Goal: Information Seeking & Learning: Learn about a topic

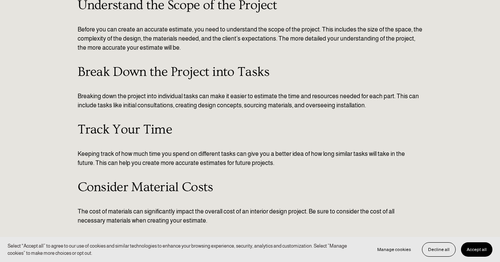
scroll to position [182, 0]
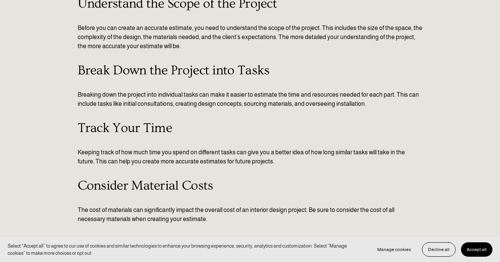
click at [152, 195] on div "As an interior designer, creating accurate project estimates is a crucial part …" at bounding box center [250, 263] width 345 height 631
type textarea "The"
click at [152, 195] on div "As an interior designer, creating accurate project estimates is a crucial part …" at bounding box center [250, 263] width 345 height 631
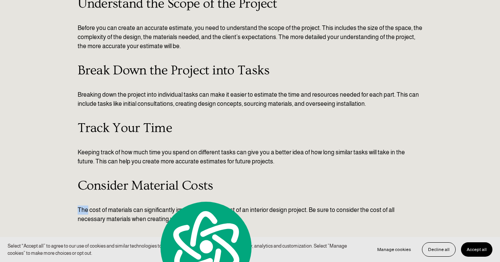
click at [149, 215] on p "The cost of materials can significantly impact the overall cost of an interior …" at bounding box center [250, 214] width 345 height 18
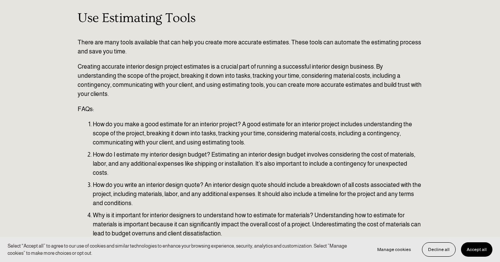
scroll to position [523, 0]
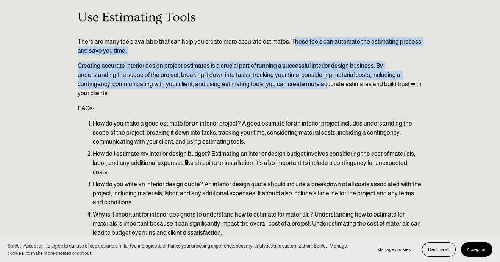
drag, startPoint x: 291, startPoint y: 42, endPoint x: 291, endPoint y: 81, distance: 39.4
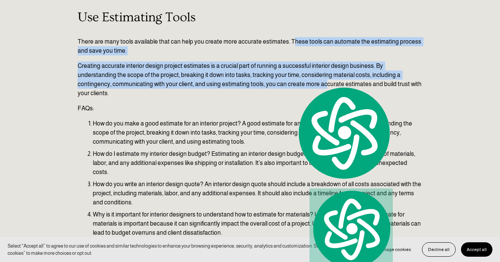
click at [180, 80] on p "Creating accurate interior design project estimates is a crucial part of runnin…" at bounding box center [250, 79] width 345 height 36
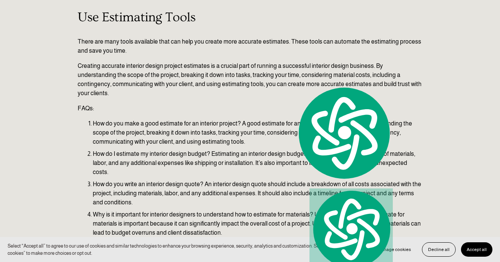
click at [180, 80] on p "Creating accurate interior design project estimates is a crucial part of runnin…" at bounding box center [250, 79] width 345 height 36
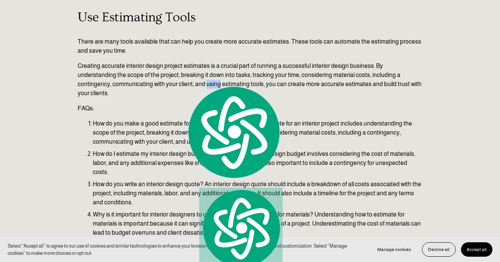
click at [129, 81] on p "Creating accurate interior design project estimates is a crucial part of runnin…" at bounding box center [250, 79] width 345 height 36
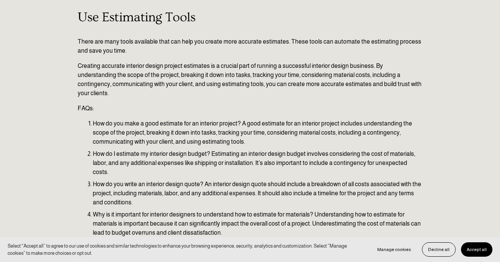
click at [219, 67] on p "Creating accurate interior design project estimates is a crucial part of runnin…" at bounding box center [250, 79] width 345 height 36
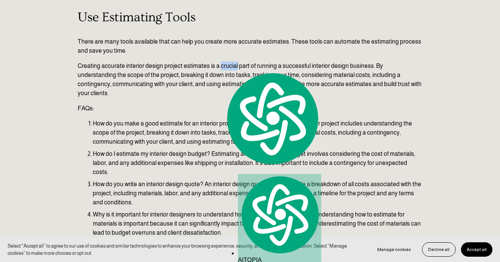
click at [399, 75] on p "Creating accurate interior design project estimates is a crucial part of runnin…" at bounding box center [250, 79] width 345 height 36
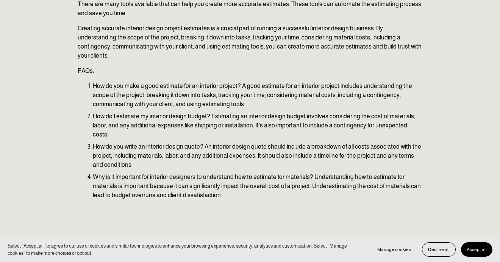
scroll to position [563, 0]
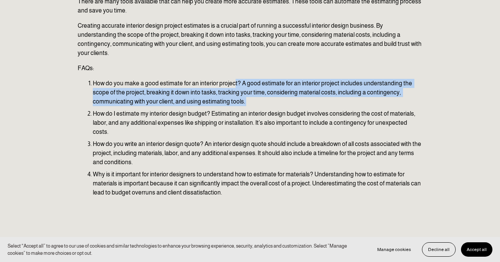
drag, startPoint x: 235, startPoint y: 78, endPoint x: 275, endPoint y: 97, distance: 44.4
click at [275, 97] on ol "How do you make a good estimate for an interior project? A good estimate for an…" at bounding box center [250, 138] width 345 height 118
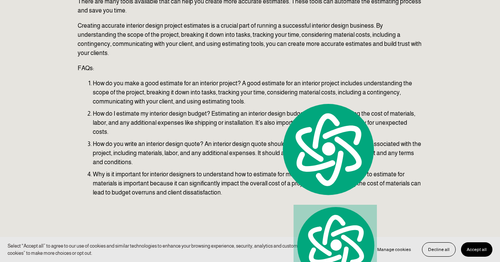
click at [168, 81] on p "How do you make a good estimate for an interior project? A good estimate for an…" at bounding box center [258, 92] width 330 height 27
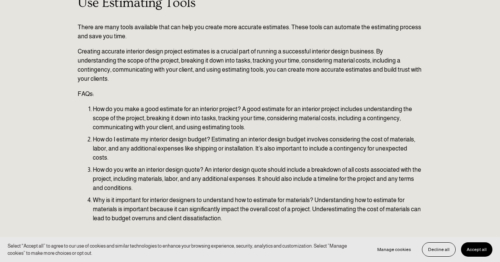
scroll to position [534, 0]
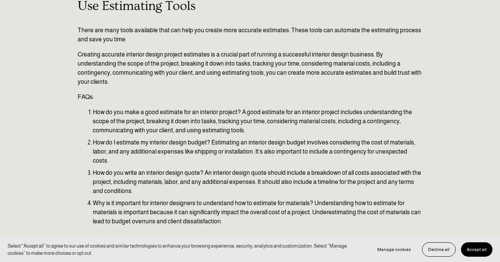
click at [117, 28] on p "There are many tools available that can help you create more accurate estimates…" at bounding box center [250, 35] width 345 height 18
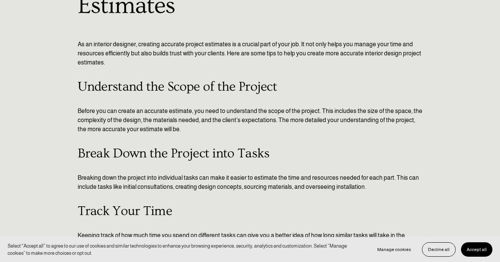
scroll to position [0, 0]
